Goal: Find specific page/section: Find specific page/section

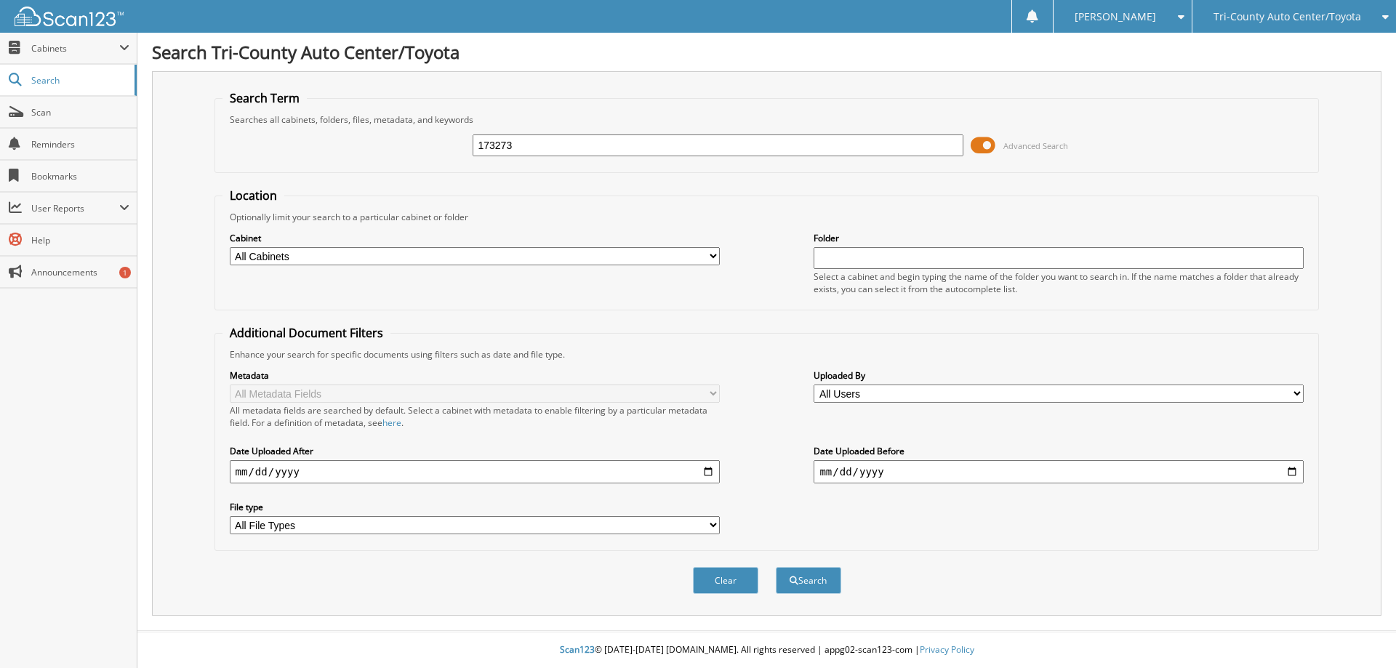
type input "173273"
click at [776, 567] on button "Search" at bounding box center [808, 580] width 65 height 27
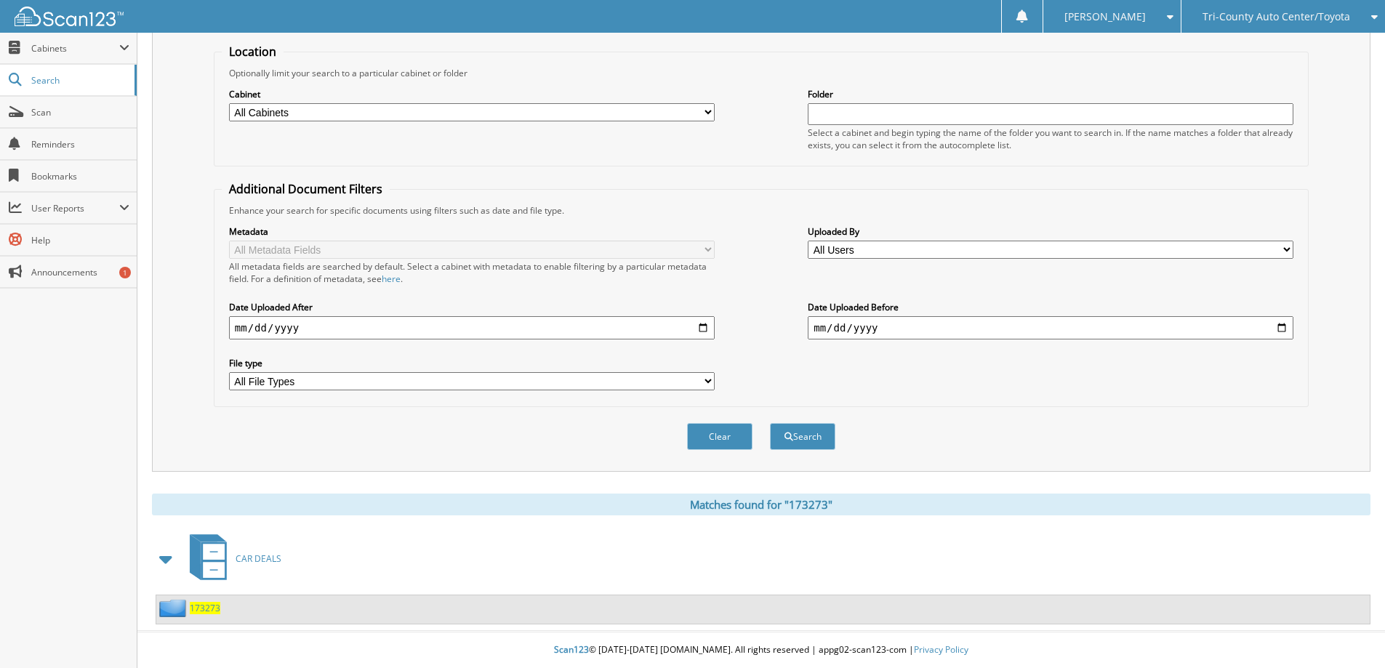
click at [192, 609] on span "173273" at bounding box center [205, 608] width 31 height 12
